Goal: Task Accomplishment & Management: Complete application form

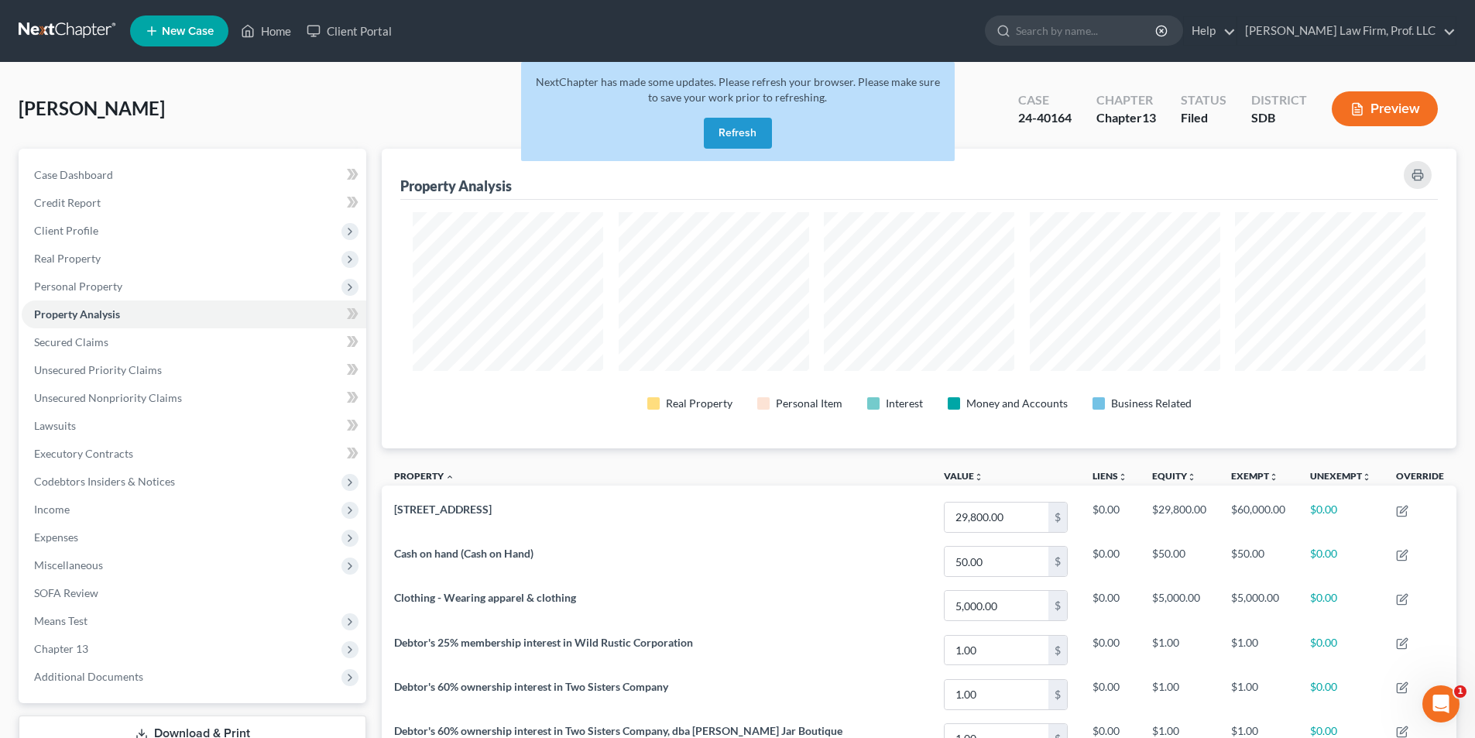
click at [744, 132] on button "Refresh" at bounding box center [738, 133] width 68 height 31
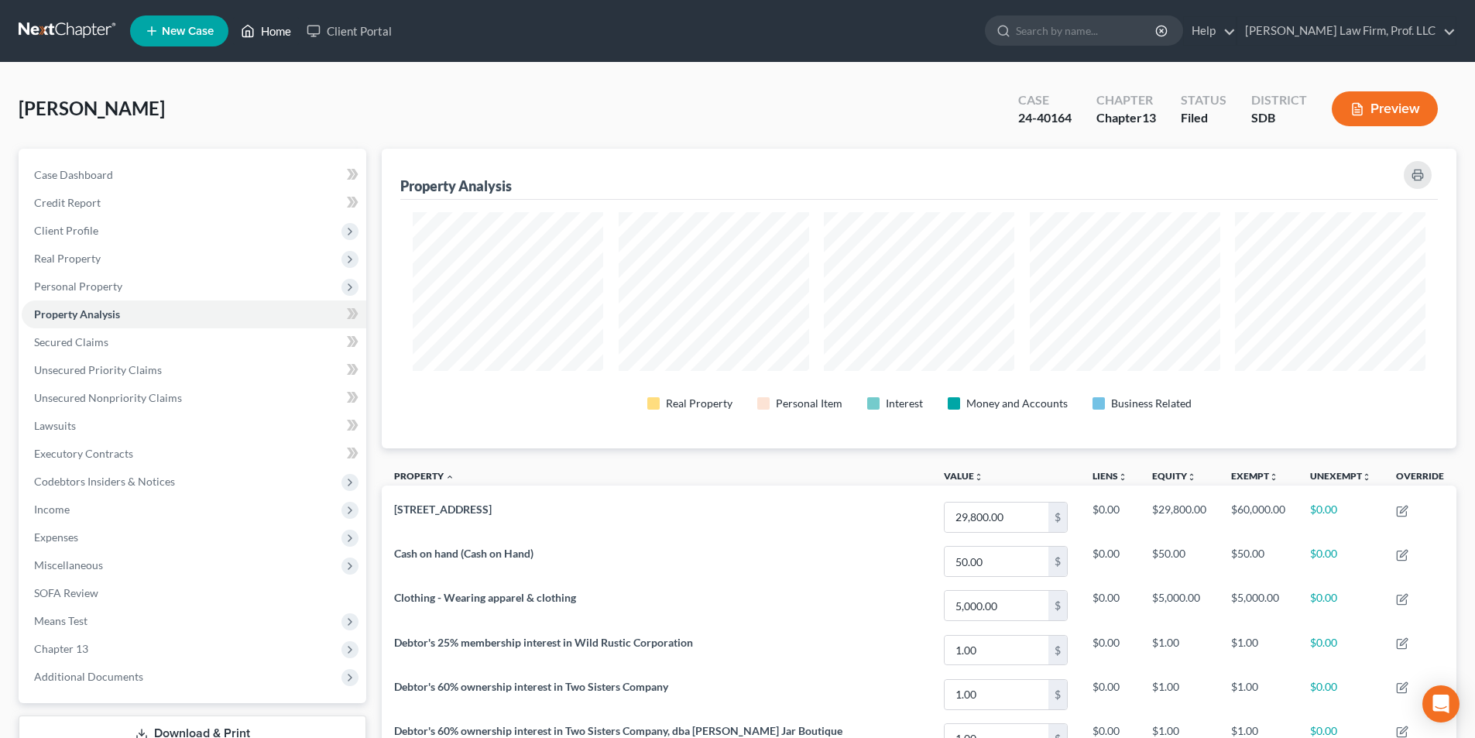
scroll to position [300, 1074]
click at [267, 29] on link "Home" at bounding box center [266, 31] width 66 height 28
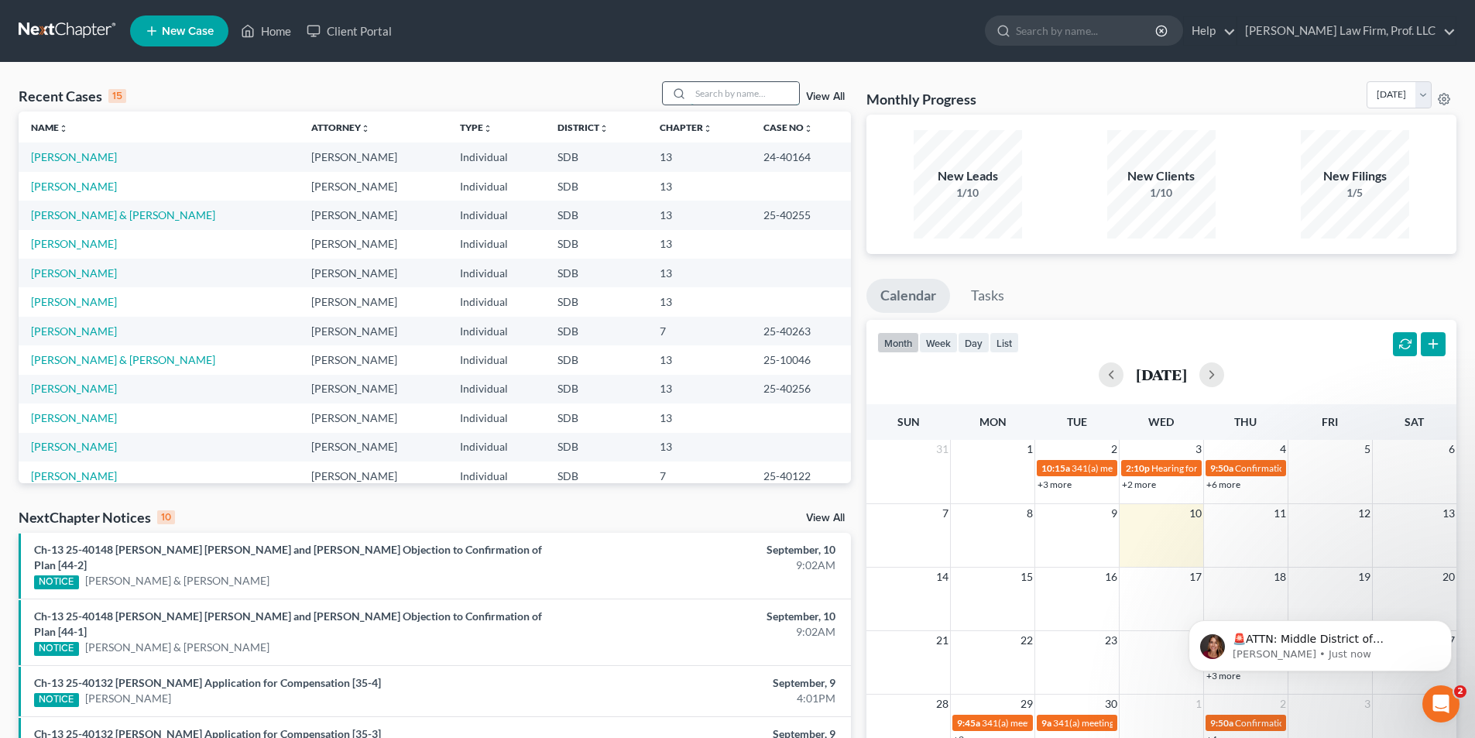
click at [735, 99] on input "search" at bounding box center [745, 93] width 108 height 22
type input "[PERSON_NAME]"
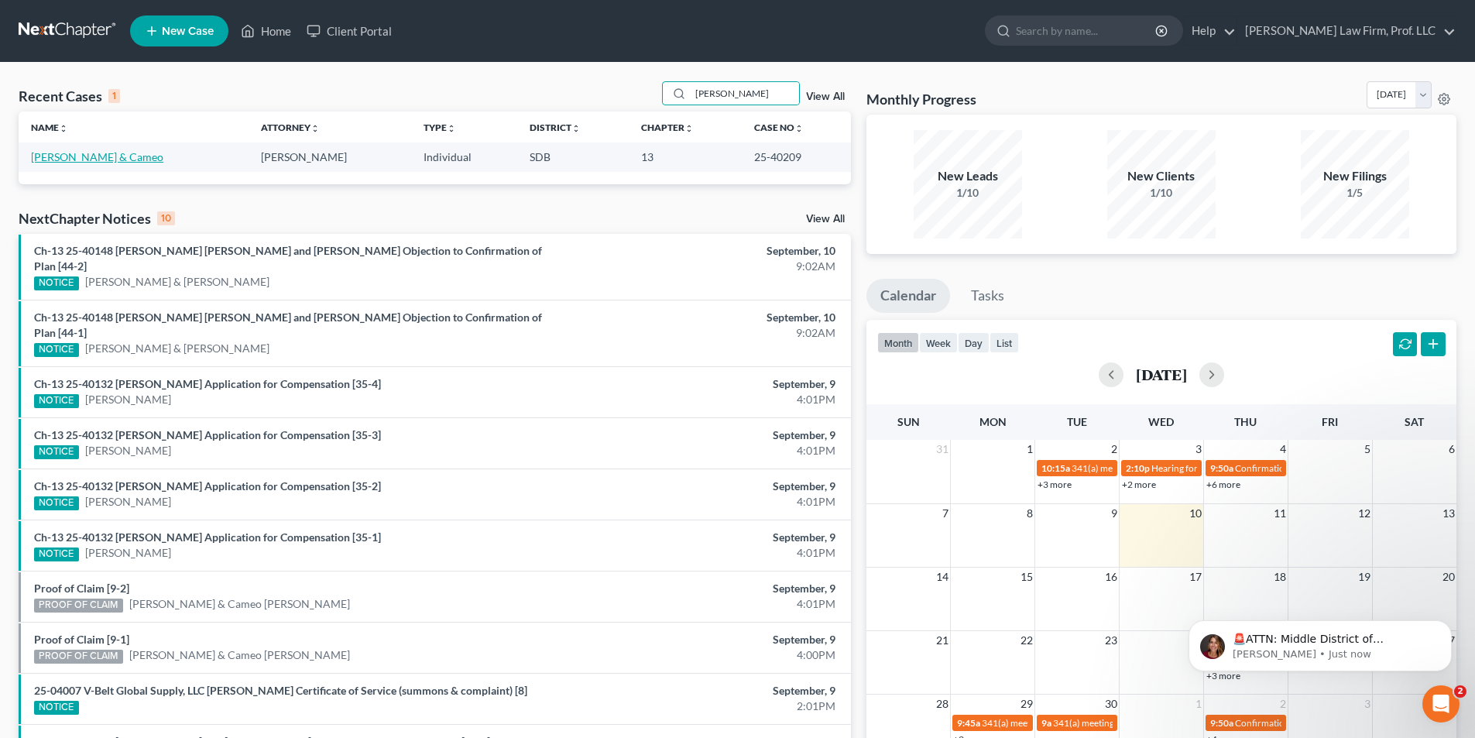
click at [122, 159] on link "[PERSON_NAME] & Cameo" at bounding box center [97, 156] width 132 height 13
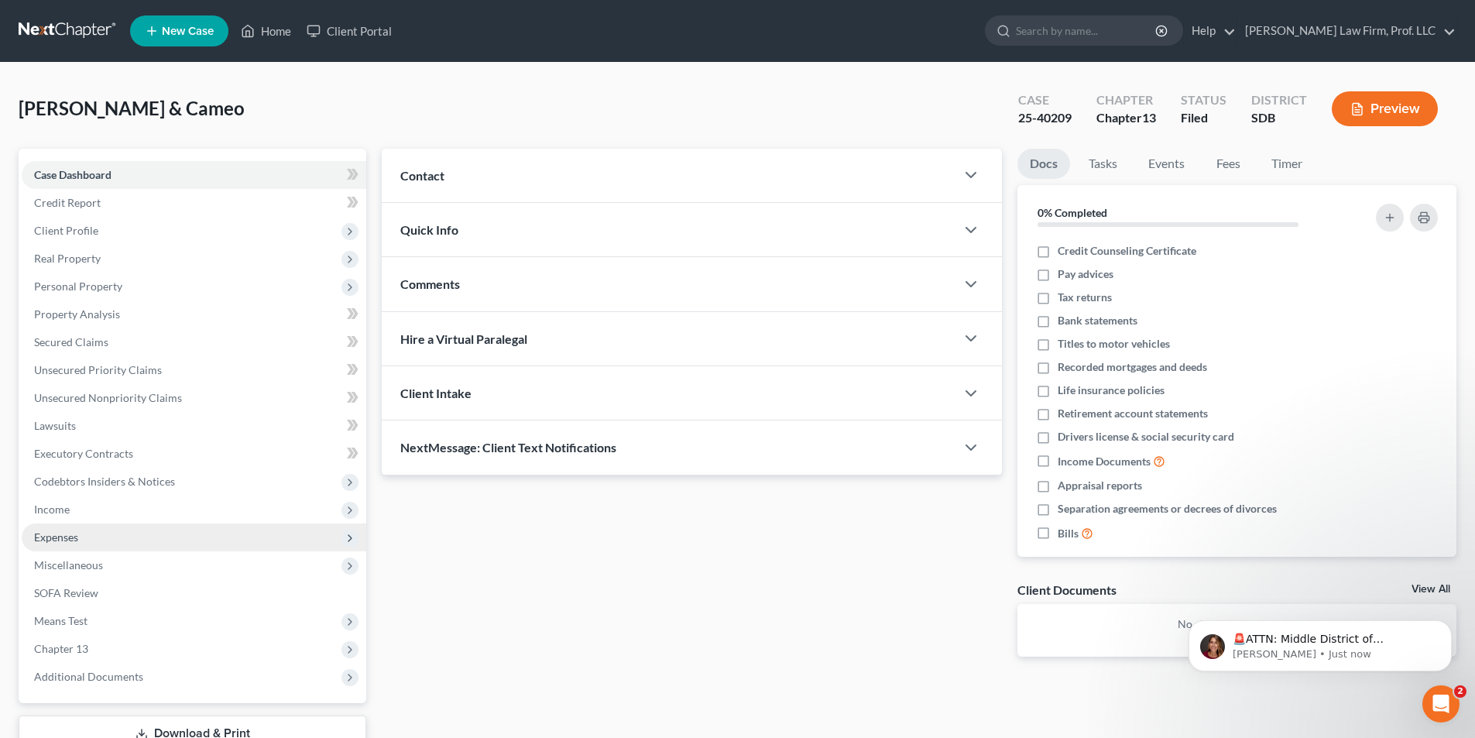
click at [59, 543] on span "Expenses" at bounding box center [194, 537] width 344 height 28
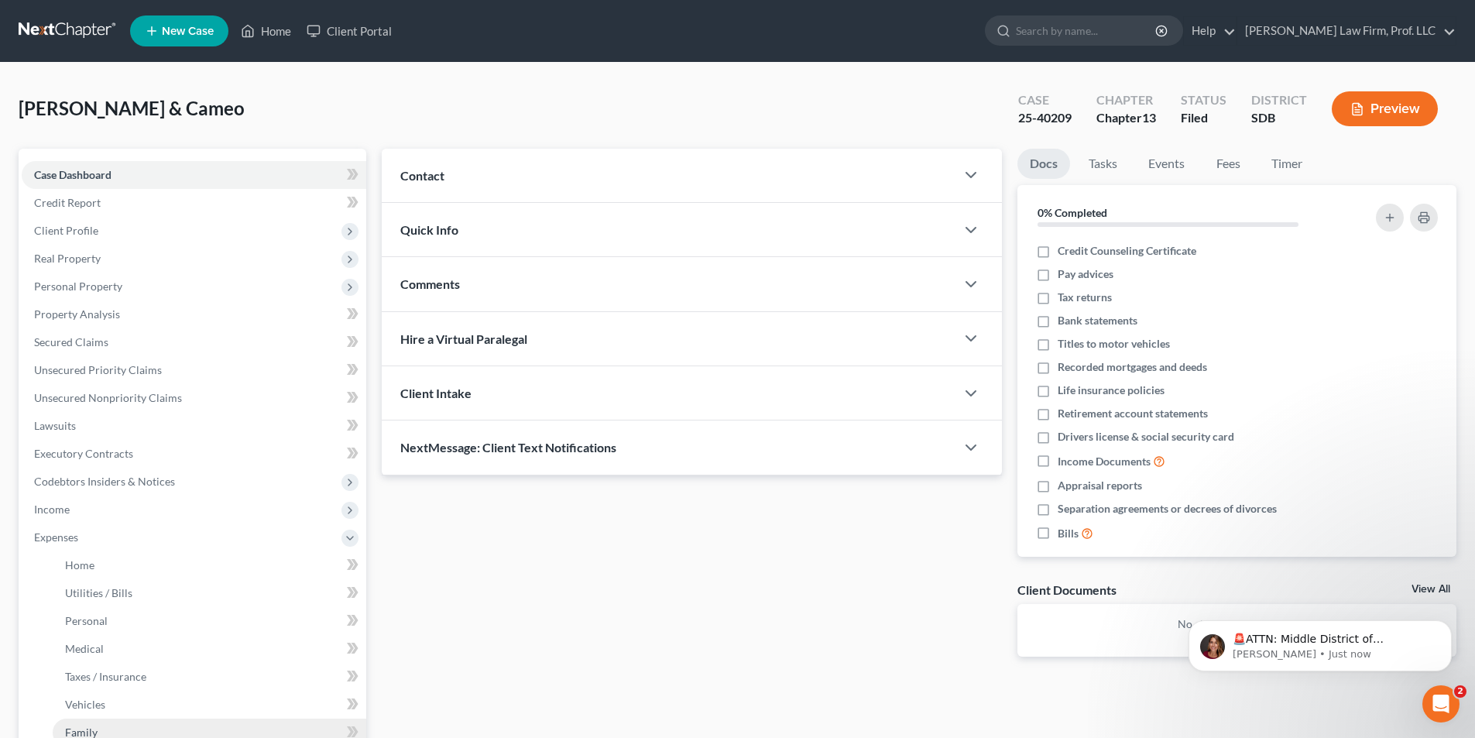
scroll to position [155, 0]
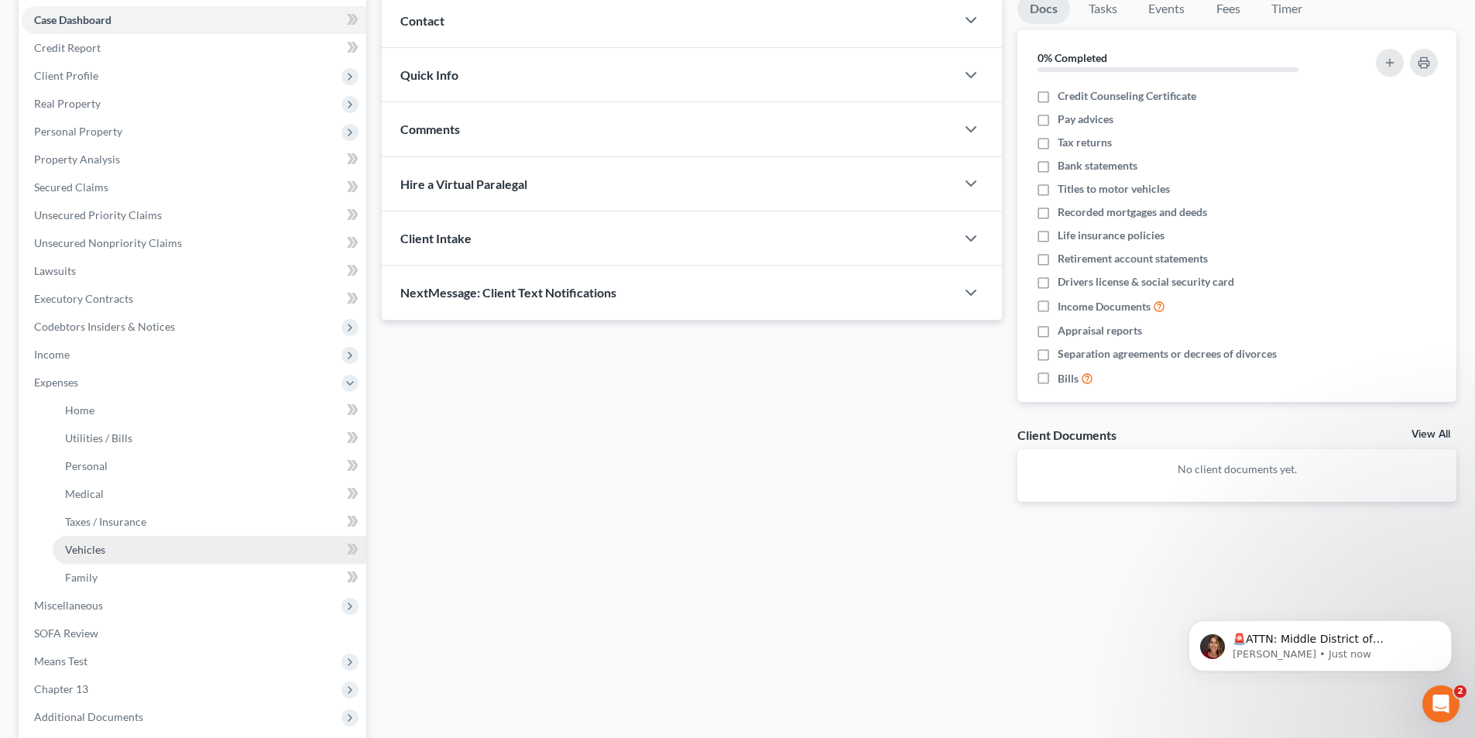
click at [81, 553] on span "Vehicles" at bounding box center [85, 549] width 40 height 13
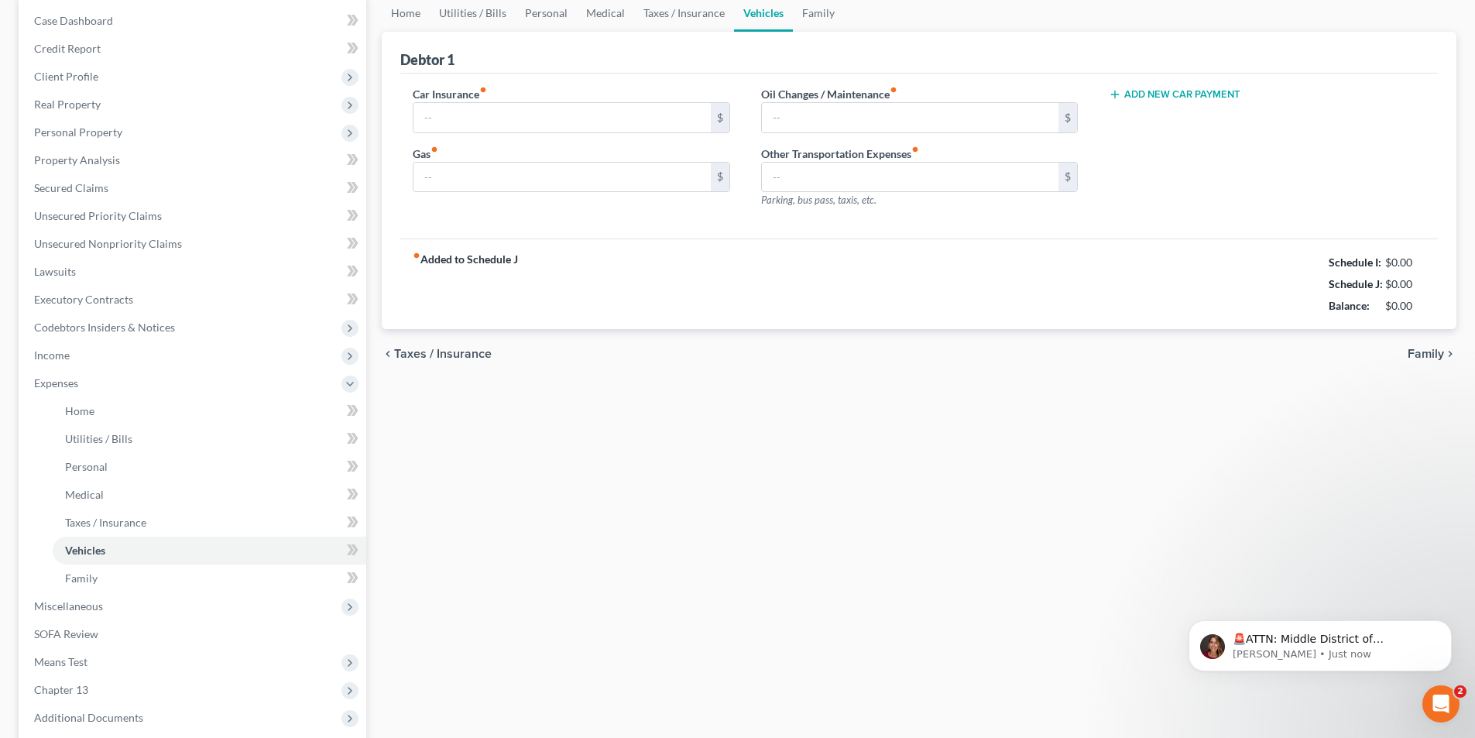
type input "0.00"
type input "400.00"
type input "0.00"
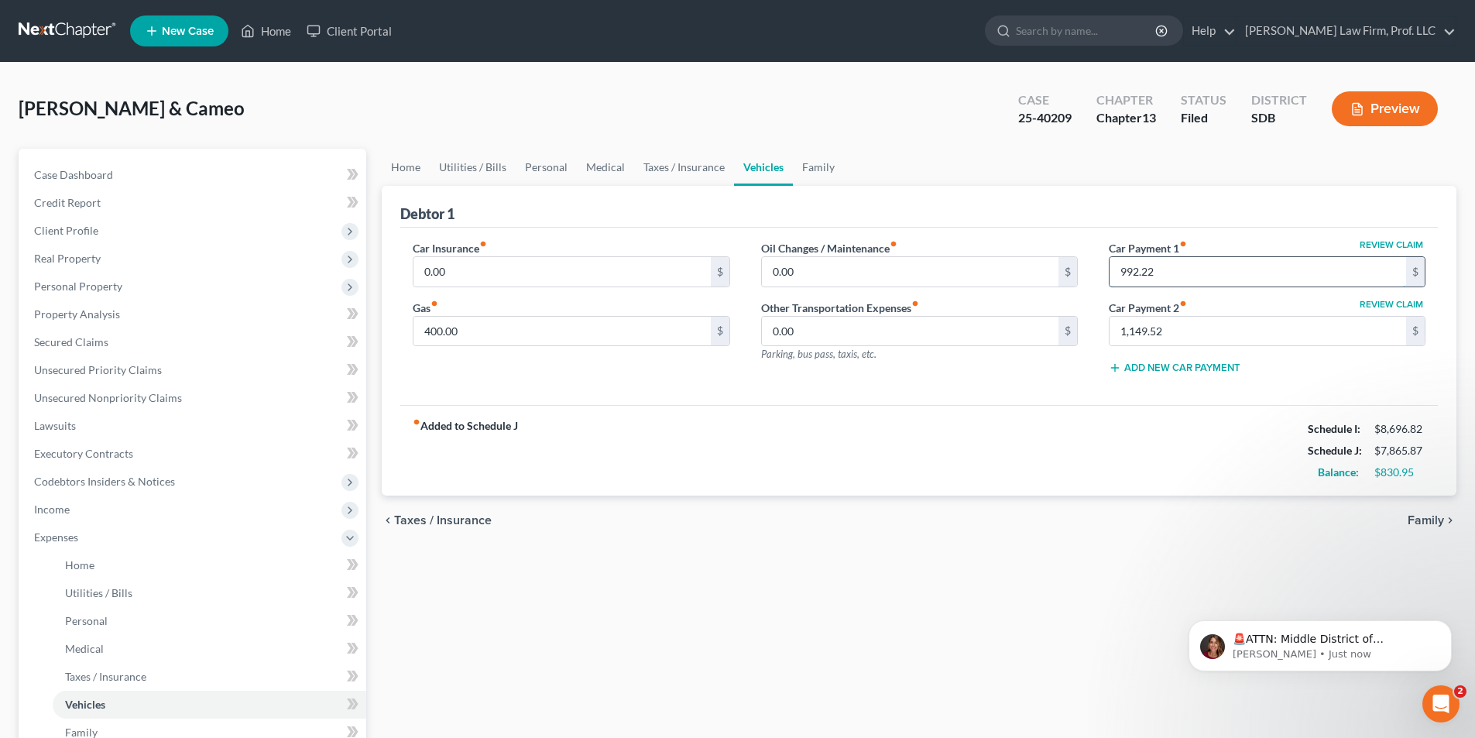
click at [1229, 270] on input "992.22" at bounding box center [1257, 271] width 296 height 29
click at [1218, 323] on input "1,149.52" at bounding box center [1257, 331] width 296 height 29
click at [1223, 271] on input "992.22" at bounding box center [1257, 271] width 296 height 29
click at [1238, 331] on input "1,149.52" at bounding box center [1257, 331] width 296 height 29
